Goal: Navigation & Orientation: Find specific page/section

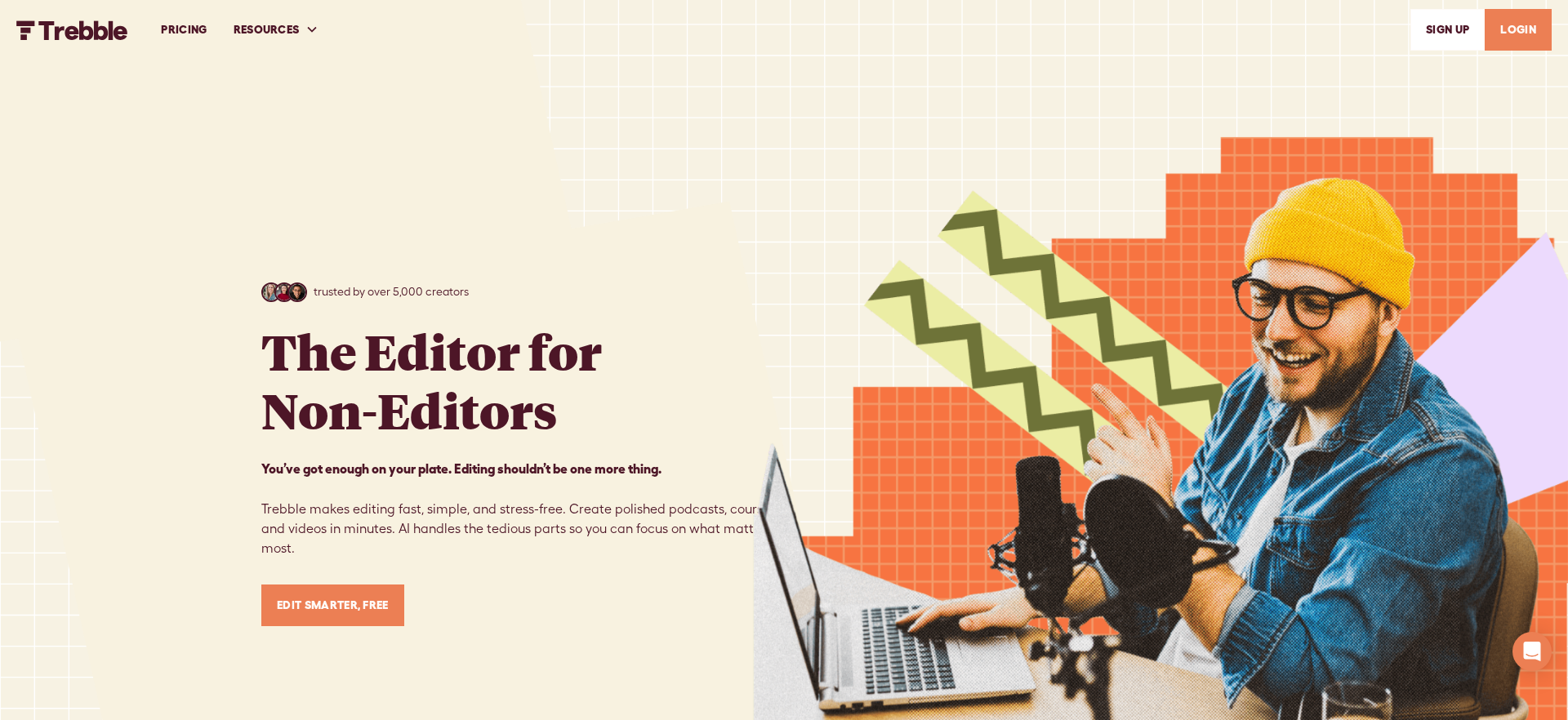
click at [183, 32] on link "PRICING" at bounding box center [183, 30] width 72 height 56
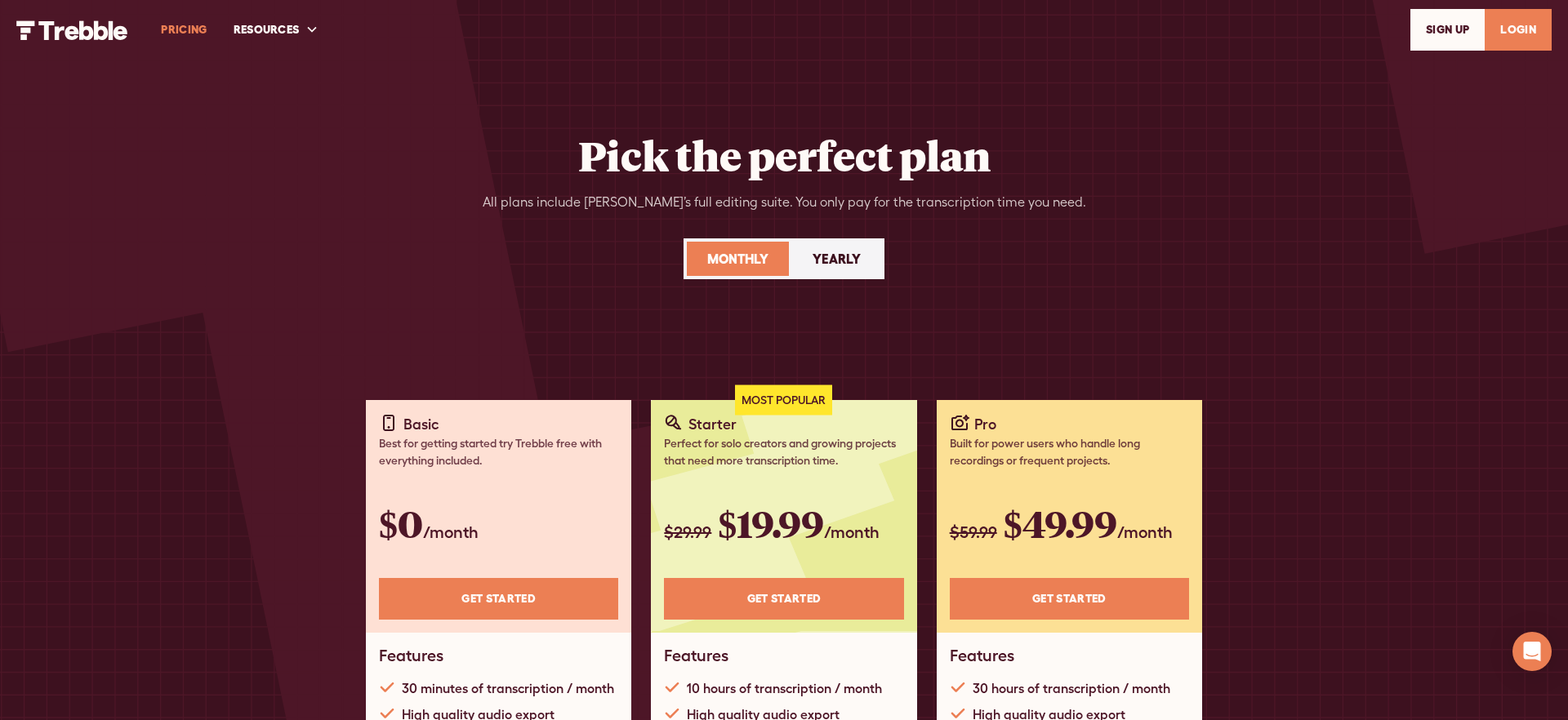
click at [1431, 30] on link "SIGn UP" at bounding box center [1448, 30] width 75 height 42
click at [1507, 32] on link "LOGIN" at bounding box center [1519, 30] width 67 height 42
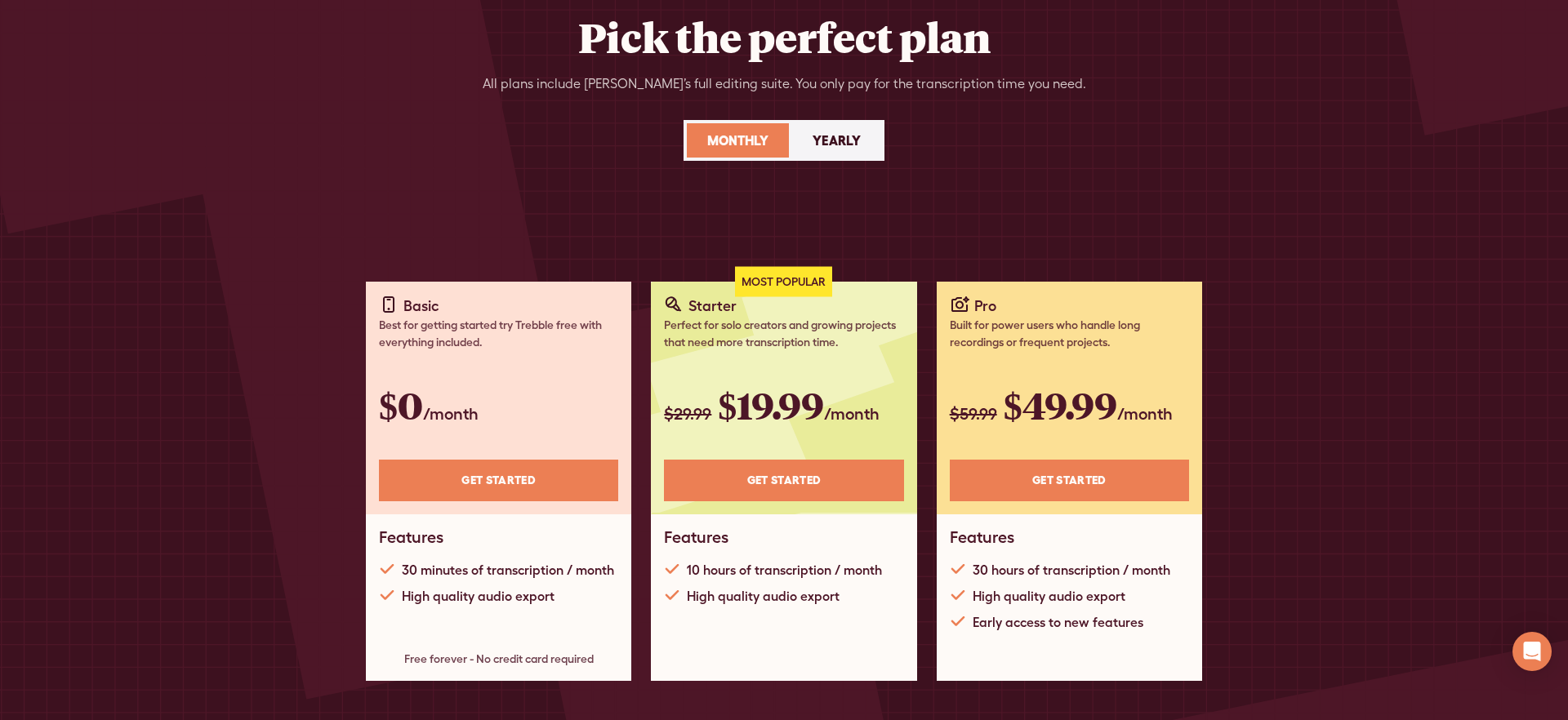
scroll to position [138, 0]
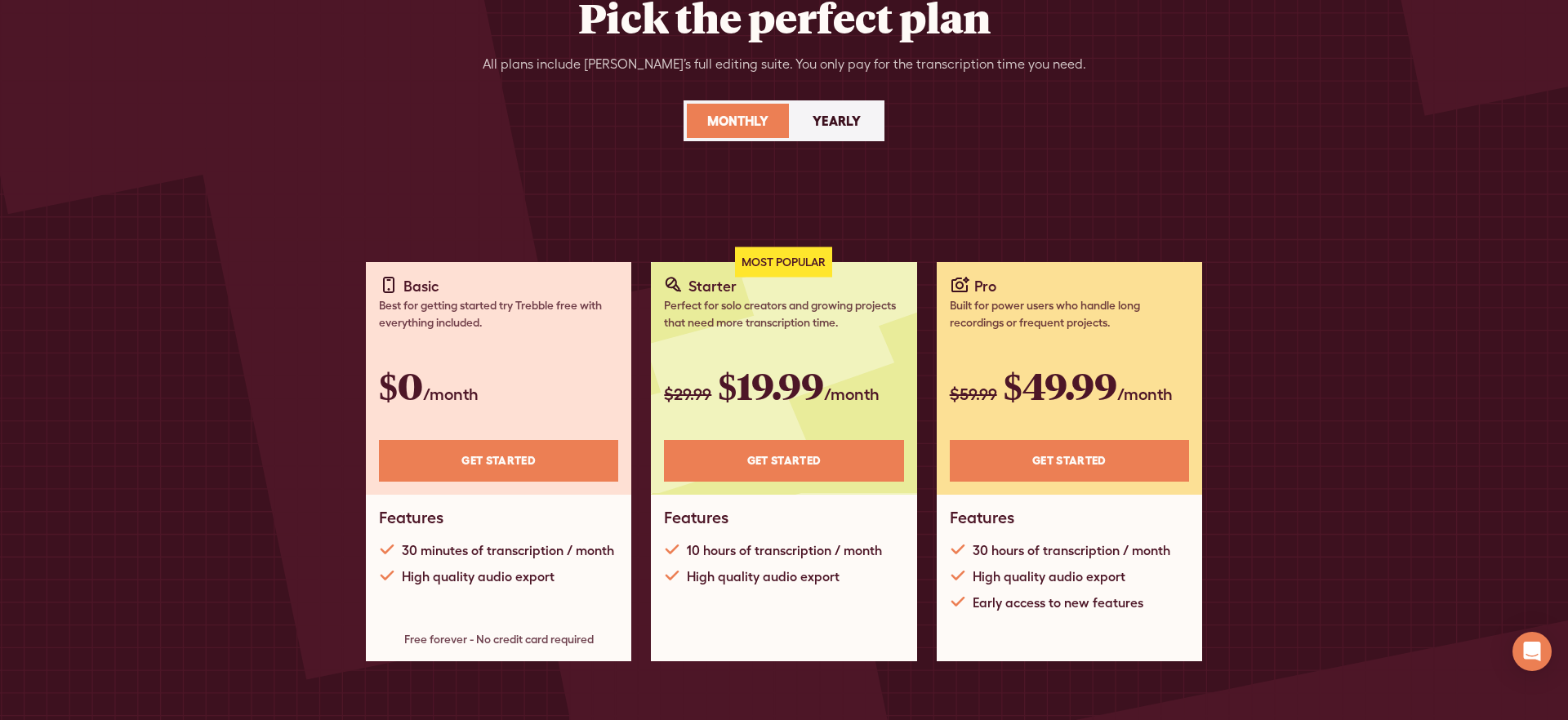
click at [551, 448] on link "Get STARTED" at bounding box center [499, 460] width 239 height 42
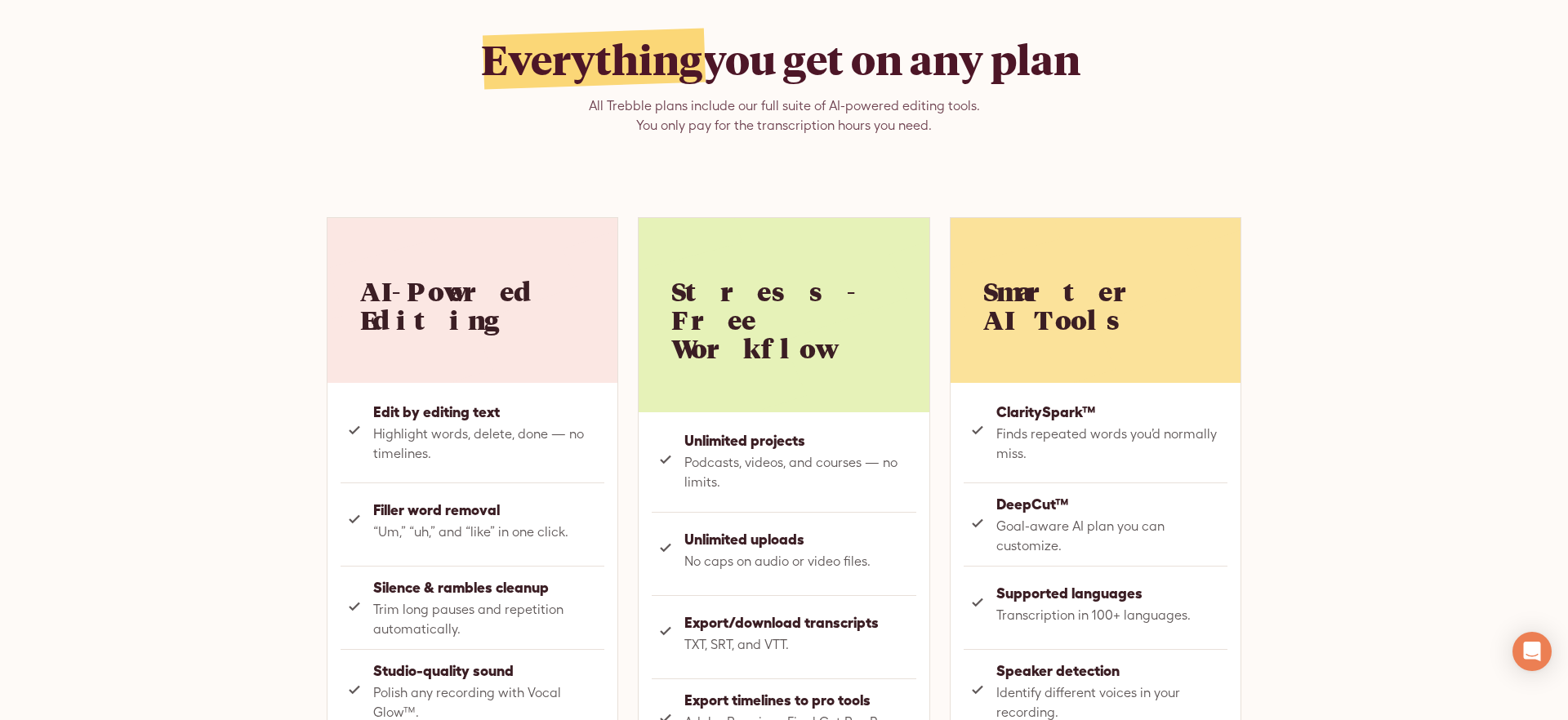
scroll to position [0, 0]
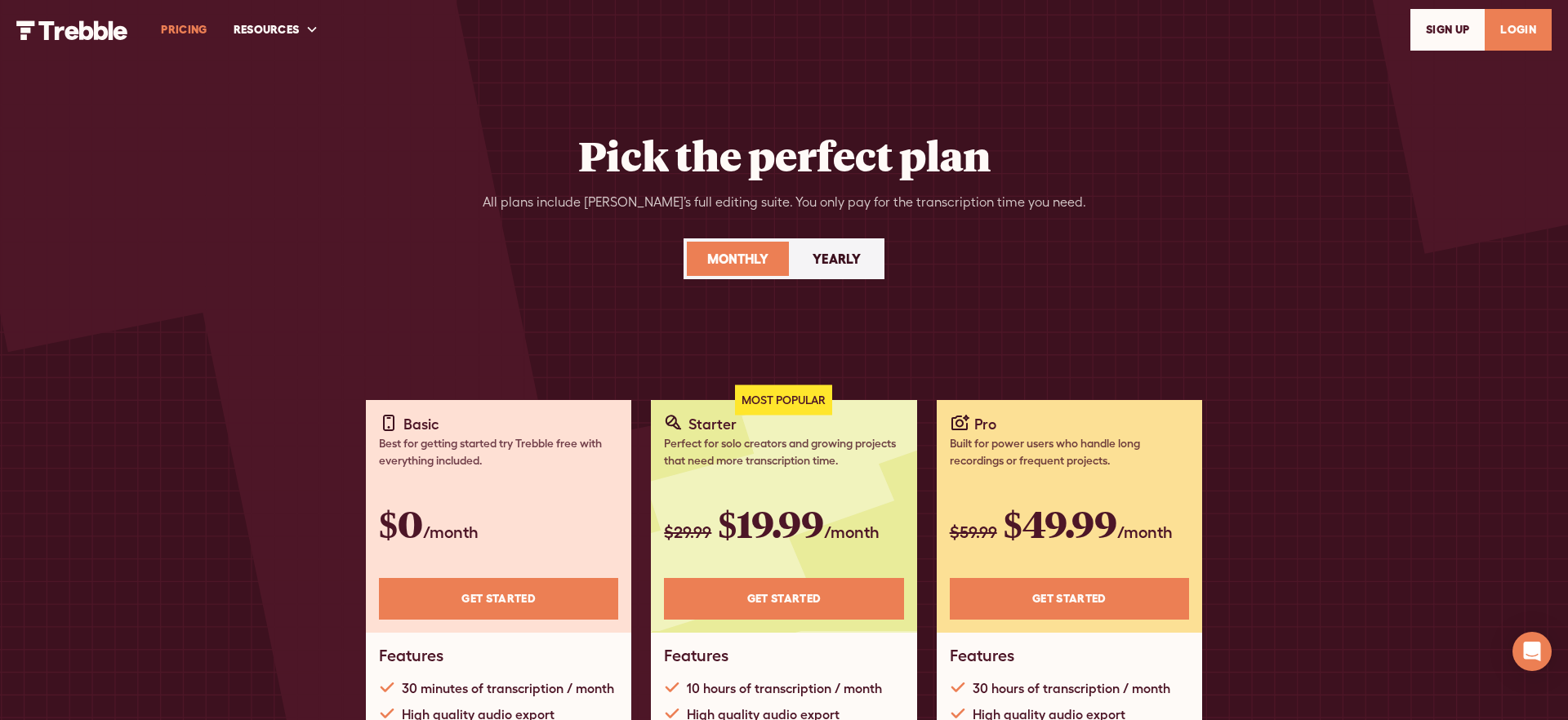
click at [70, 30] on img "home" at bounding box center [72, 30] width 112 height 20
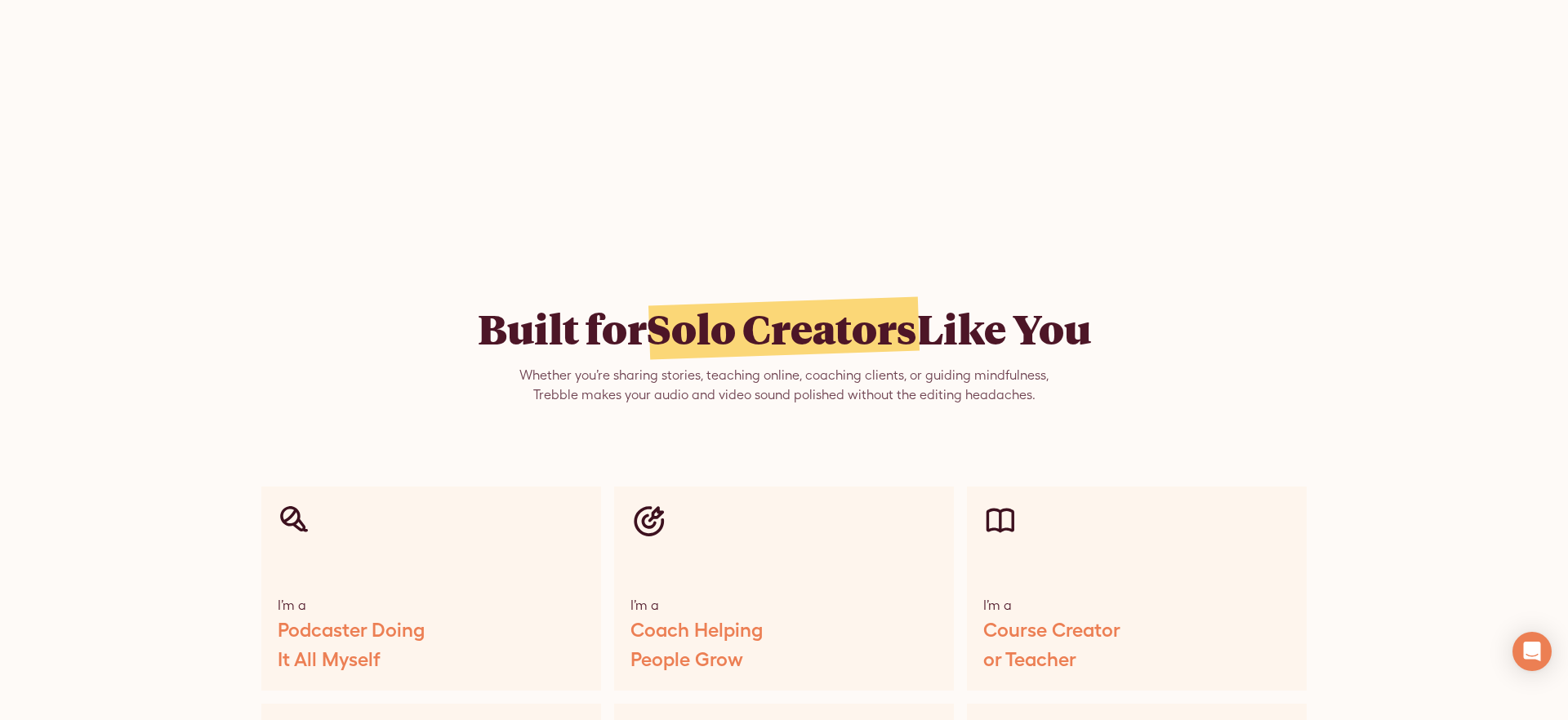
scroll to position [7567, 0]
